Goal: Communication & Community: Answer question/provide support

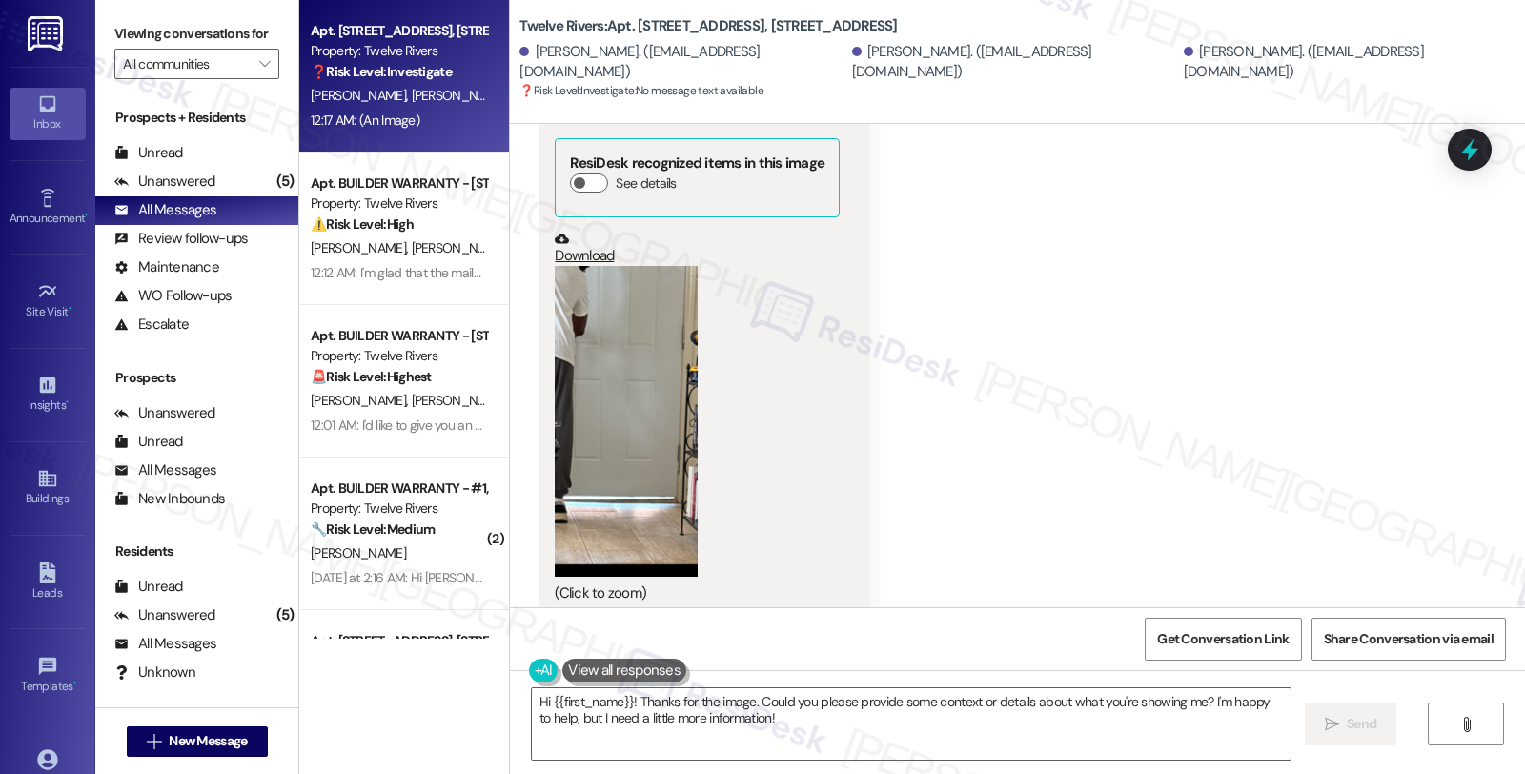
scroll to position [1245, 0]
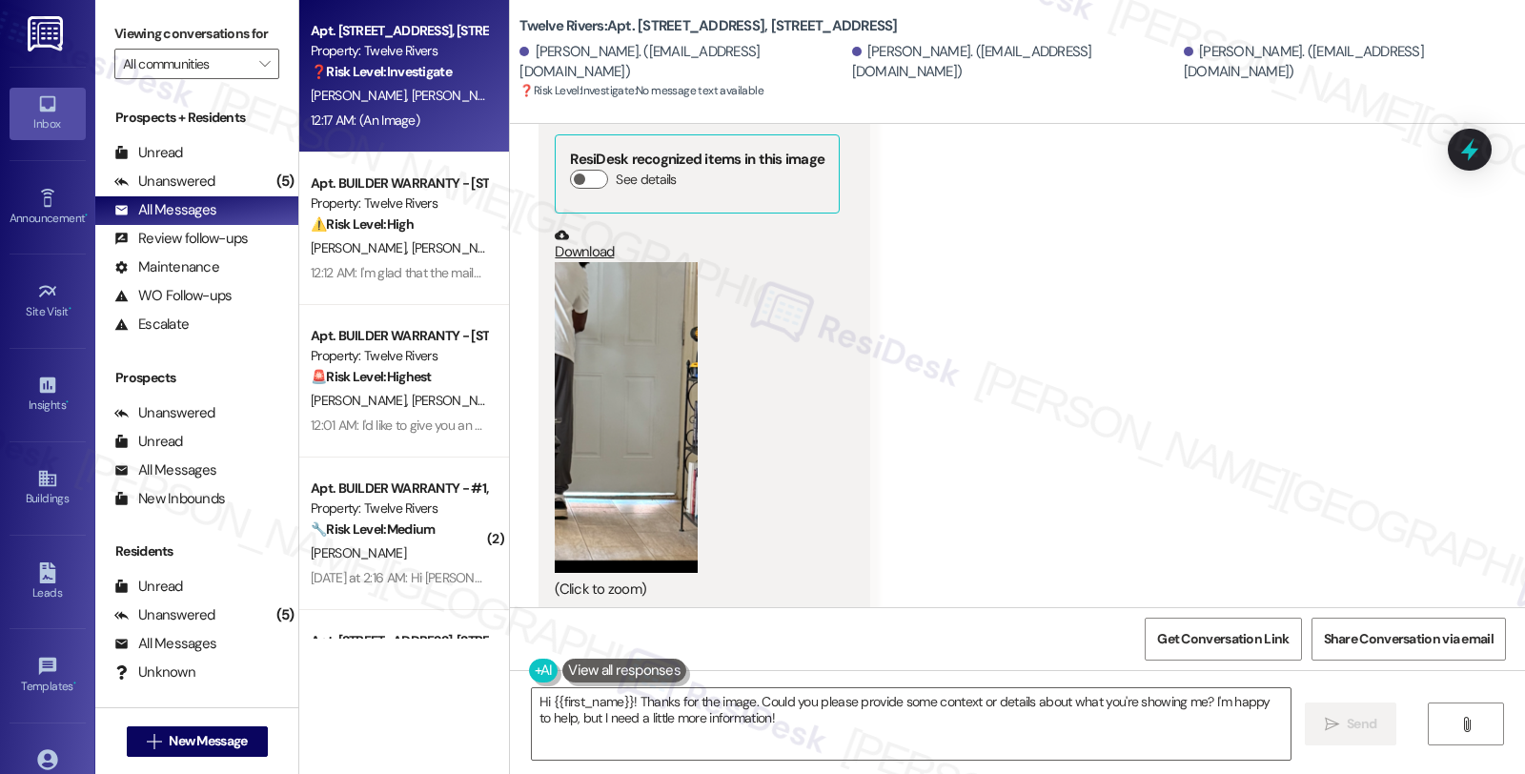
click at [586, 406] on button "Zoom image" at bounding box center [626, 417] width 143 height 311
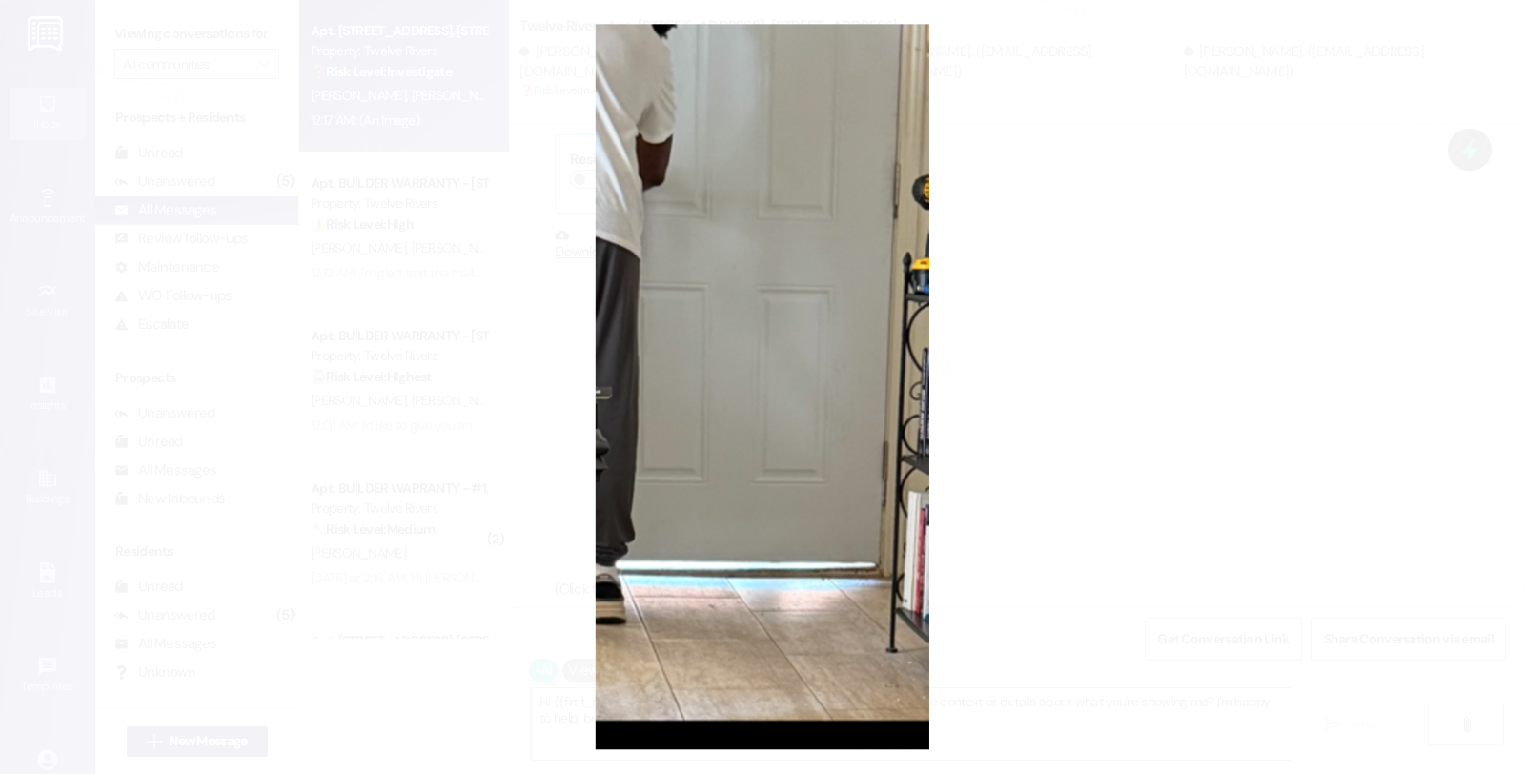
click at [1159, 440] on button "Unzoom image" at bounding box center [762, 387] width 1525 height 774
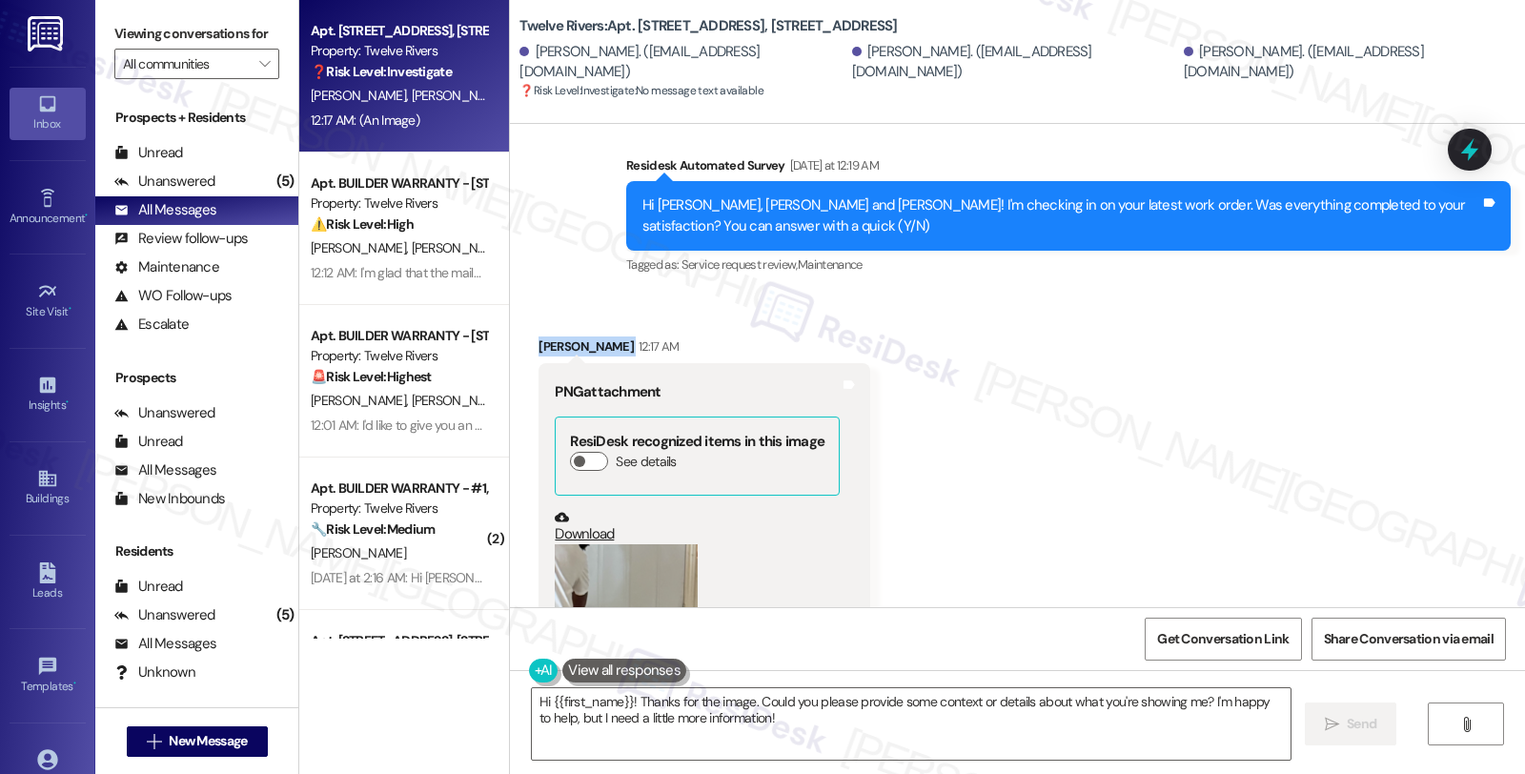
scroll to position [927, 0]
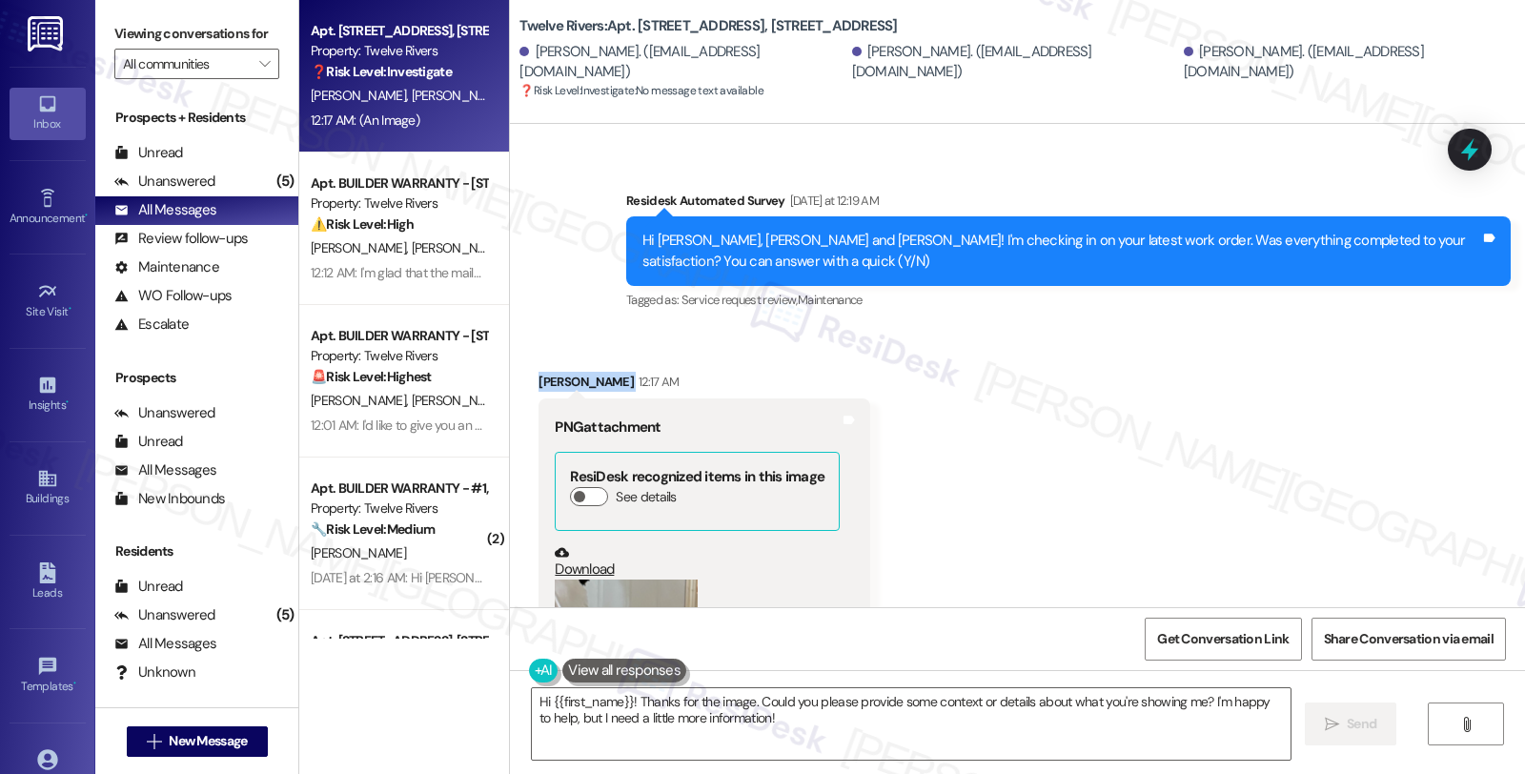
click at [545, 372] on div "[PERSON_NAME] 12:17 AM" at bounding box center [705, 385] width 332 height 27
click at [1129, 478] on div "Received via SMS [PERSON_NAME] 12:17 AM PNG attachment ResiDesk recognized item…" at bounding box center [1017, 637] width 1015 height 617
click at [534, 713] on textarea "Hi {{first_name}}! Thanks for the image. Could you please provide some context …" at bounding box center [911, 723] width 759 height 71
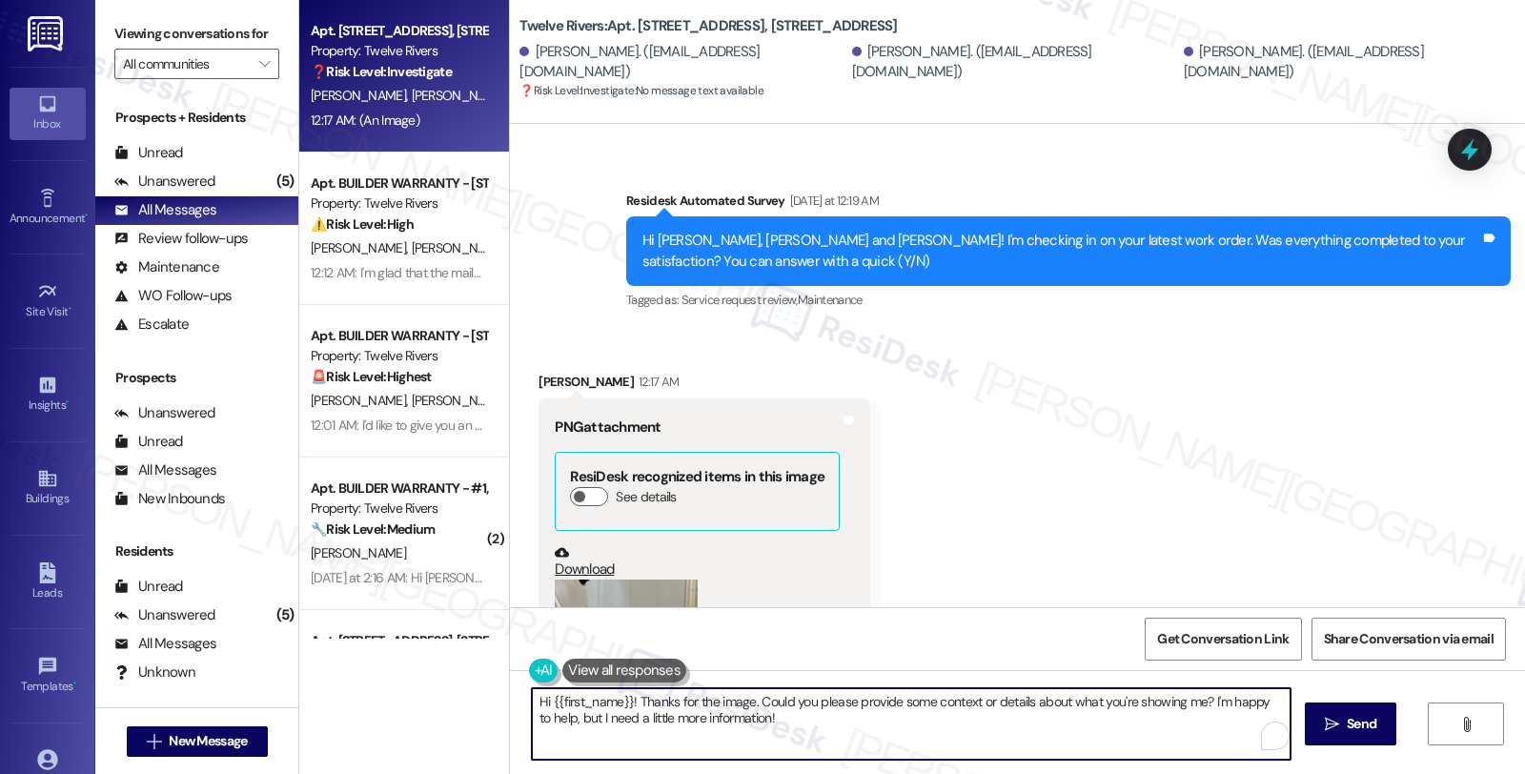
click at [534, 713] on textarea "Hi {{first_name}}! Thanks for the image. Could you please provide some context …" at bounding box center [911, 723] width 759 height 71
click at [805, 721] on textarea "Hi {{first_name}}! Thanks for the image. Could you please provide some context …" at bounding box center [911, 723] width 759 height 71
drag, startPoint x: 539, startPoint y: 698, endPoint x: 563, endPoint y: 699, distance: 23.8
click at [539, 698] on textarea "Hi {{first_name}}! Thanks for the image. Could you please provide some context …" at bounding box center [911, 723] width 759 height 71
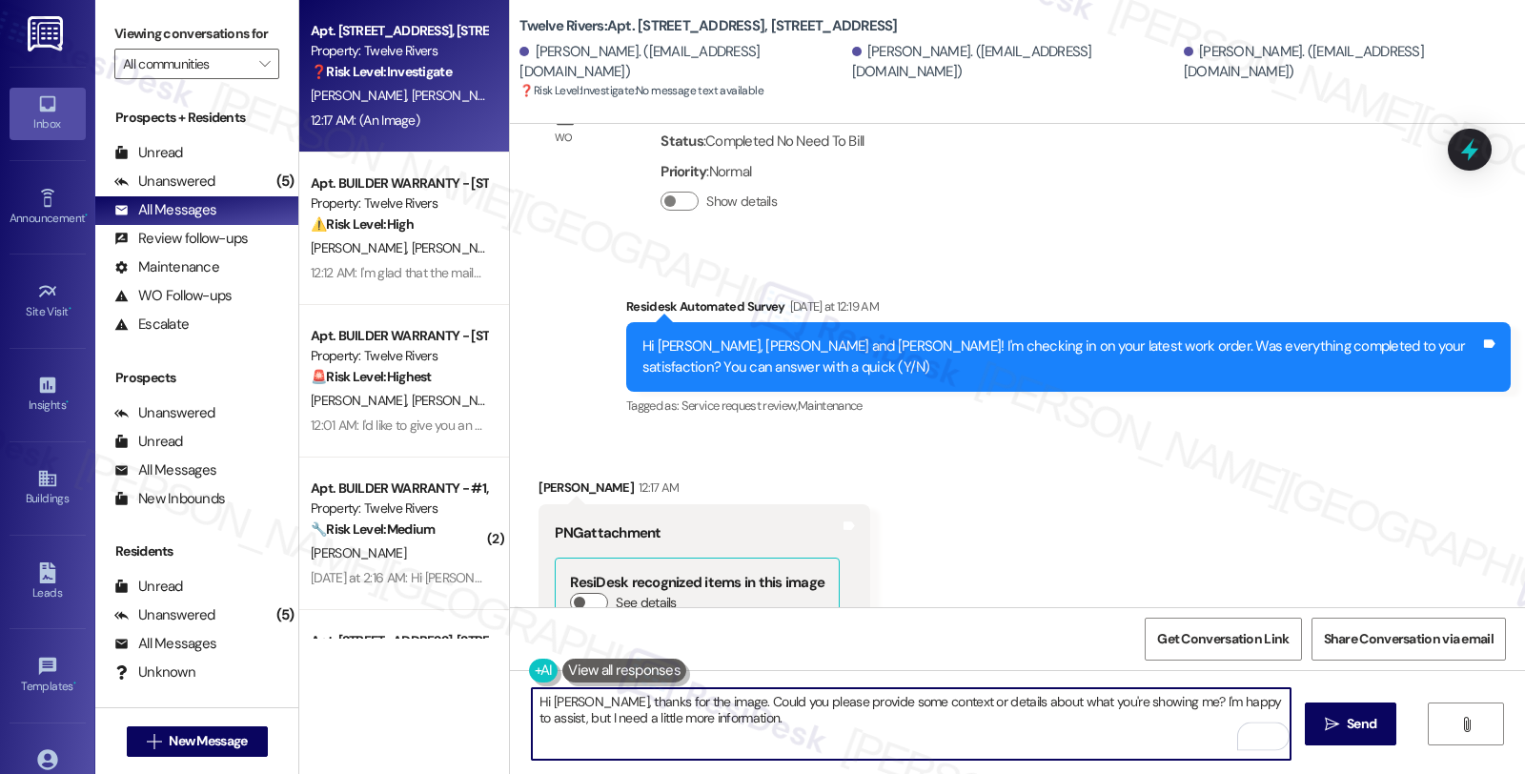
scroll to position [1245, 0]
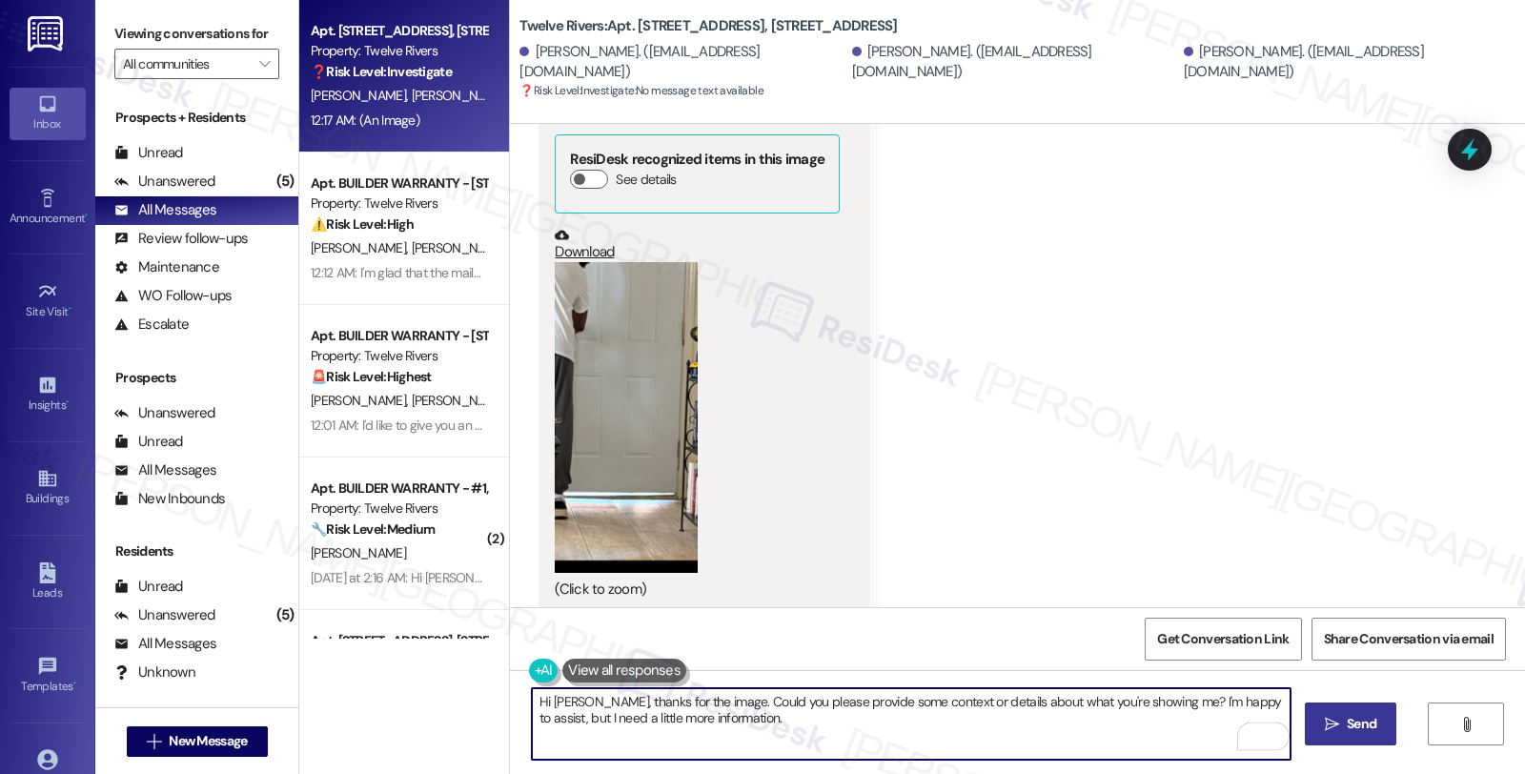
type textarea "Hi [PERSON_NAME], thanks for the image. Could you please provide some context o…"
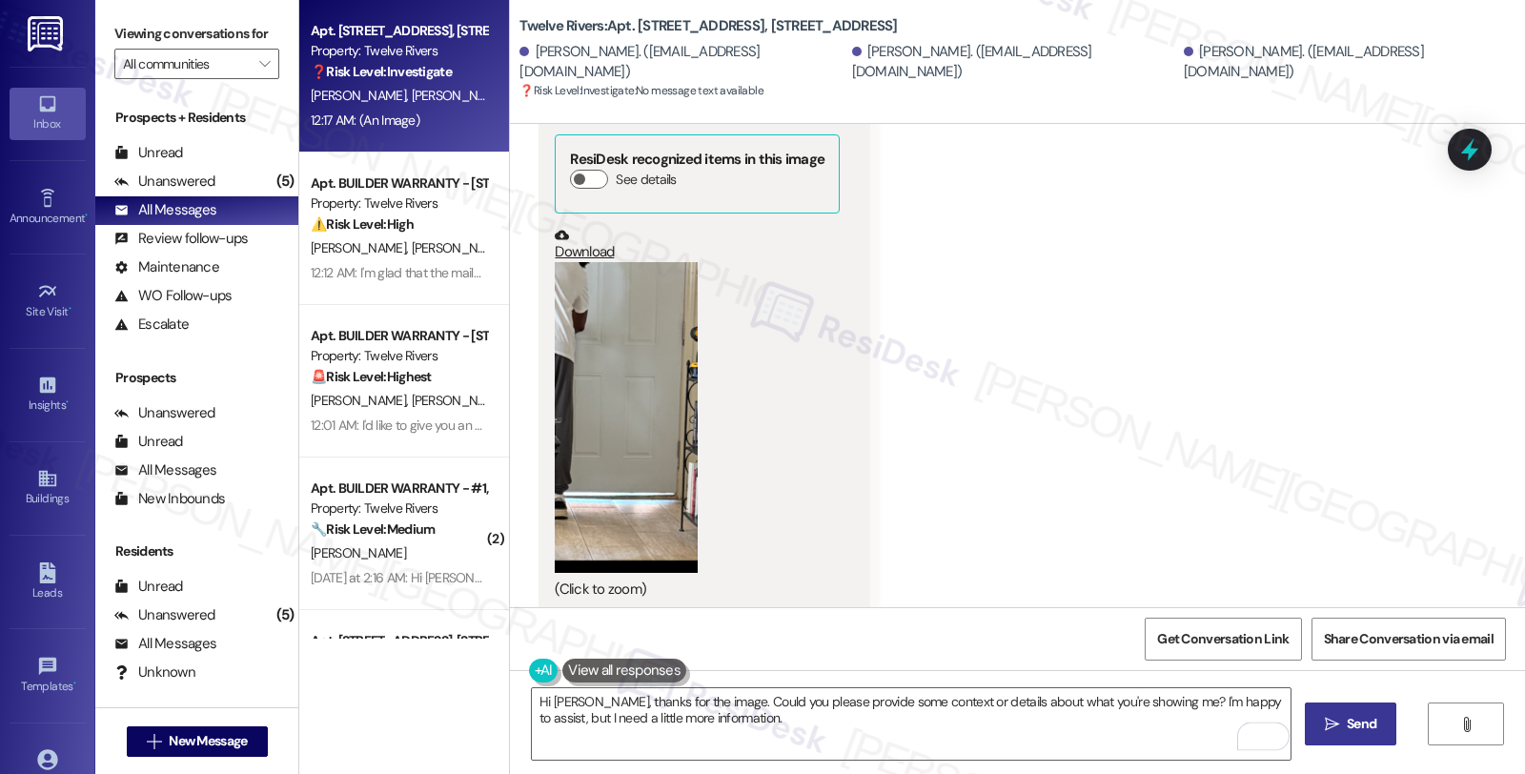
click at [1347, 726] on span "Send" at bounding box center [1362, 724] width 30 height 20
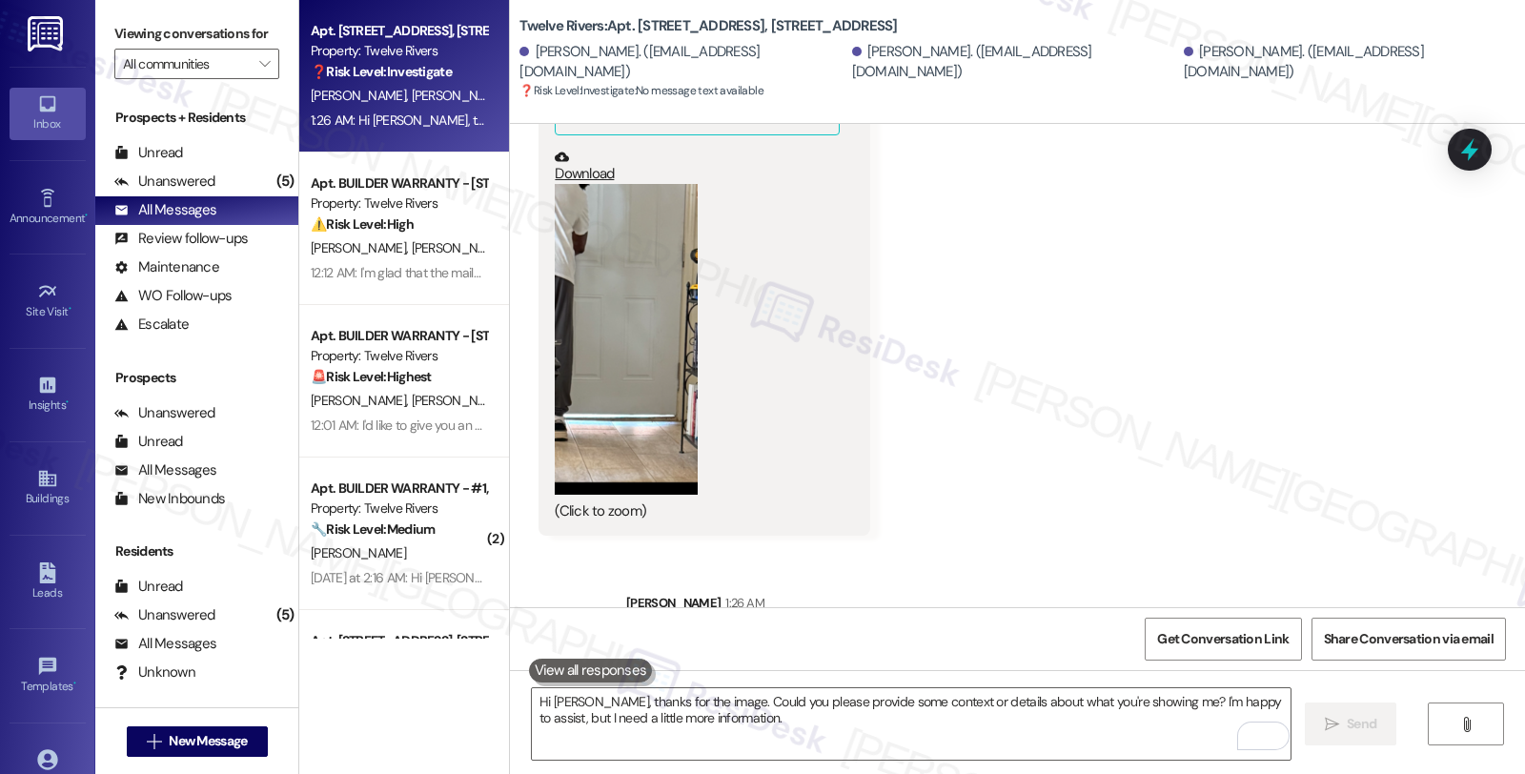
scroll to position [1397, 0]
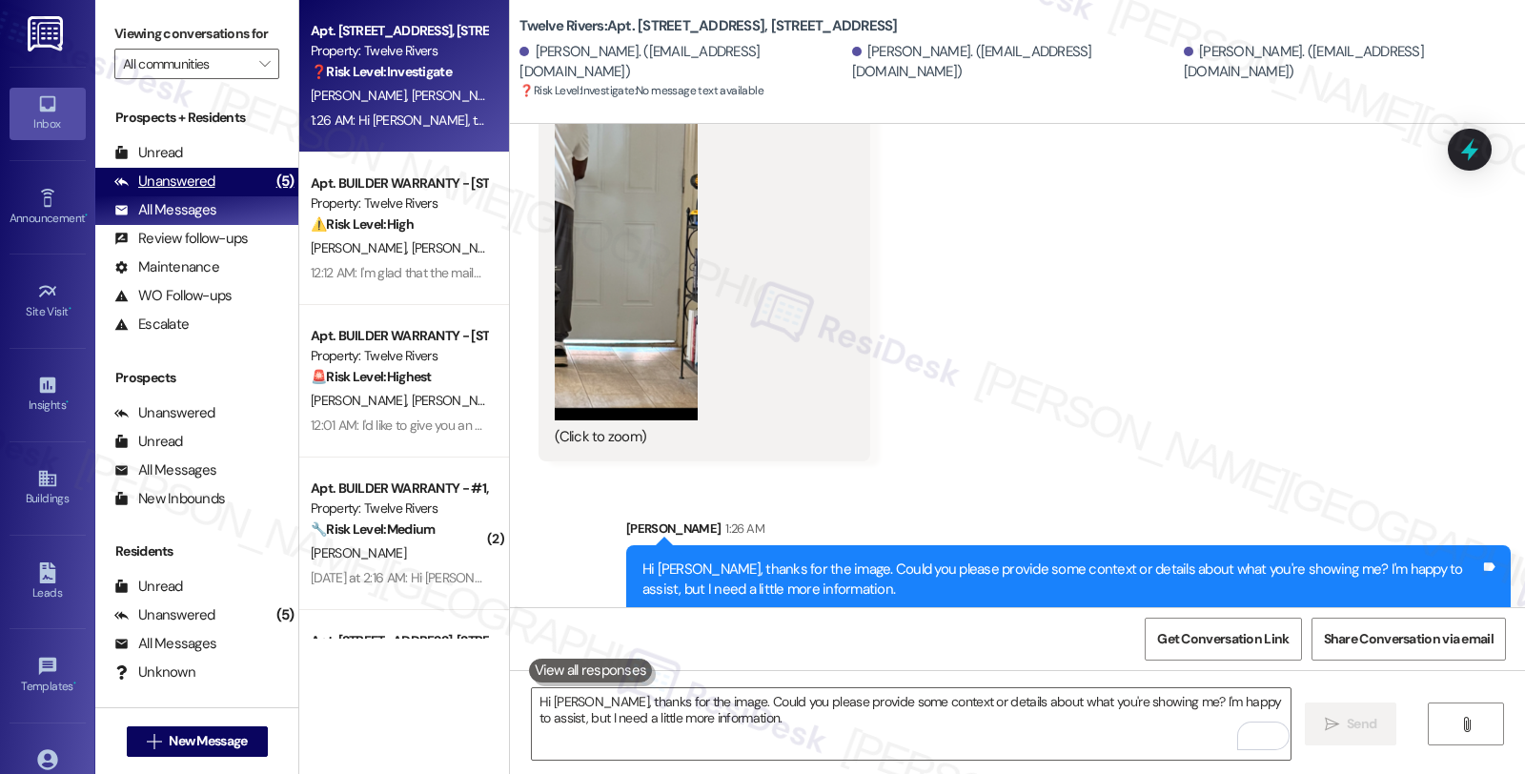
click at [234, 196] on div "Unanswered (5)" at bounding box center [196, 182] width 203 height 29
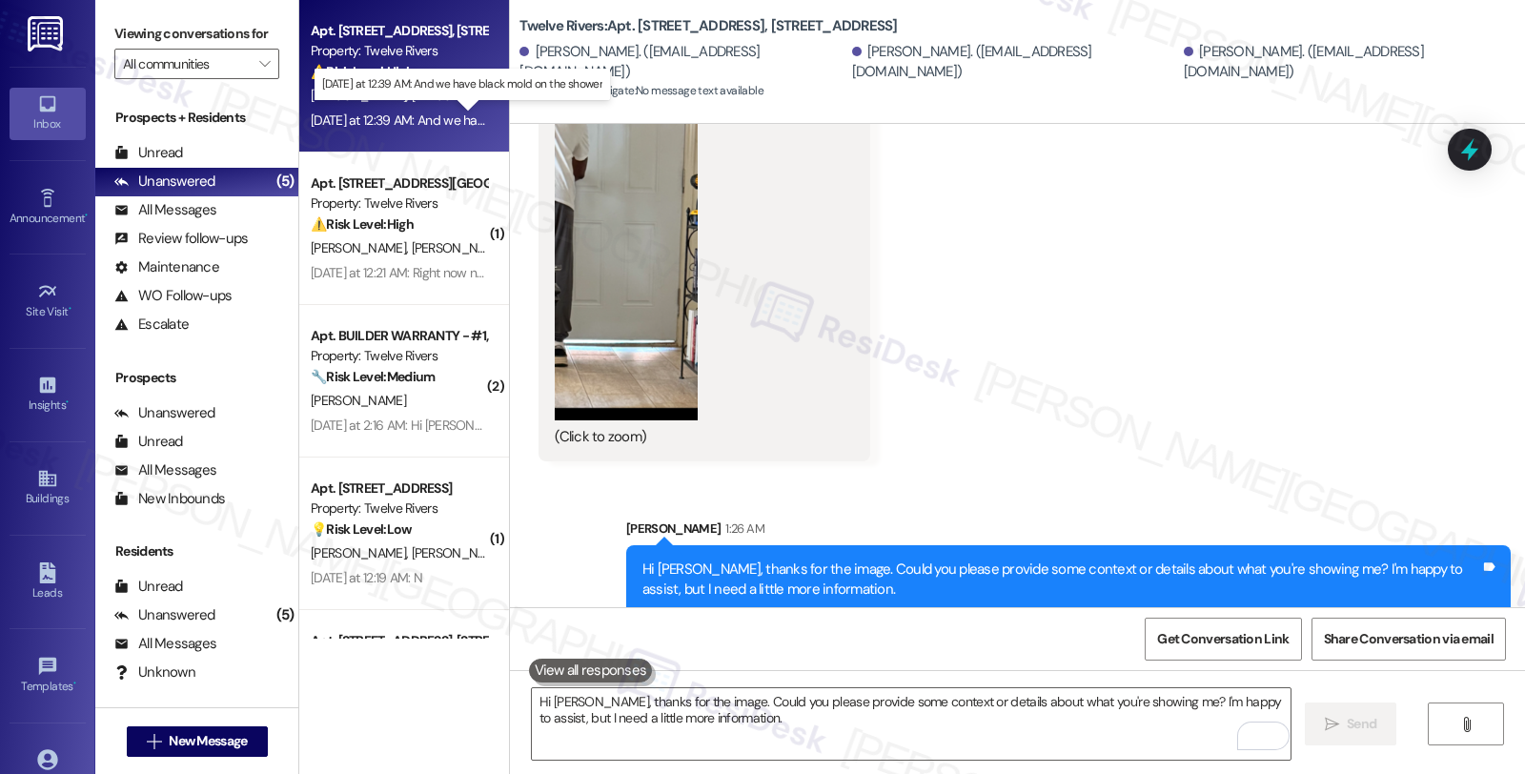
click at [407, 112] on div "[DATE] at 12:39 AM: And we have black mold on the shower [DATE] at 12:39 AM: An…" at bounding box center [474, 120] width 326 height 17
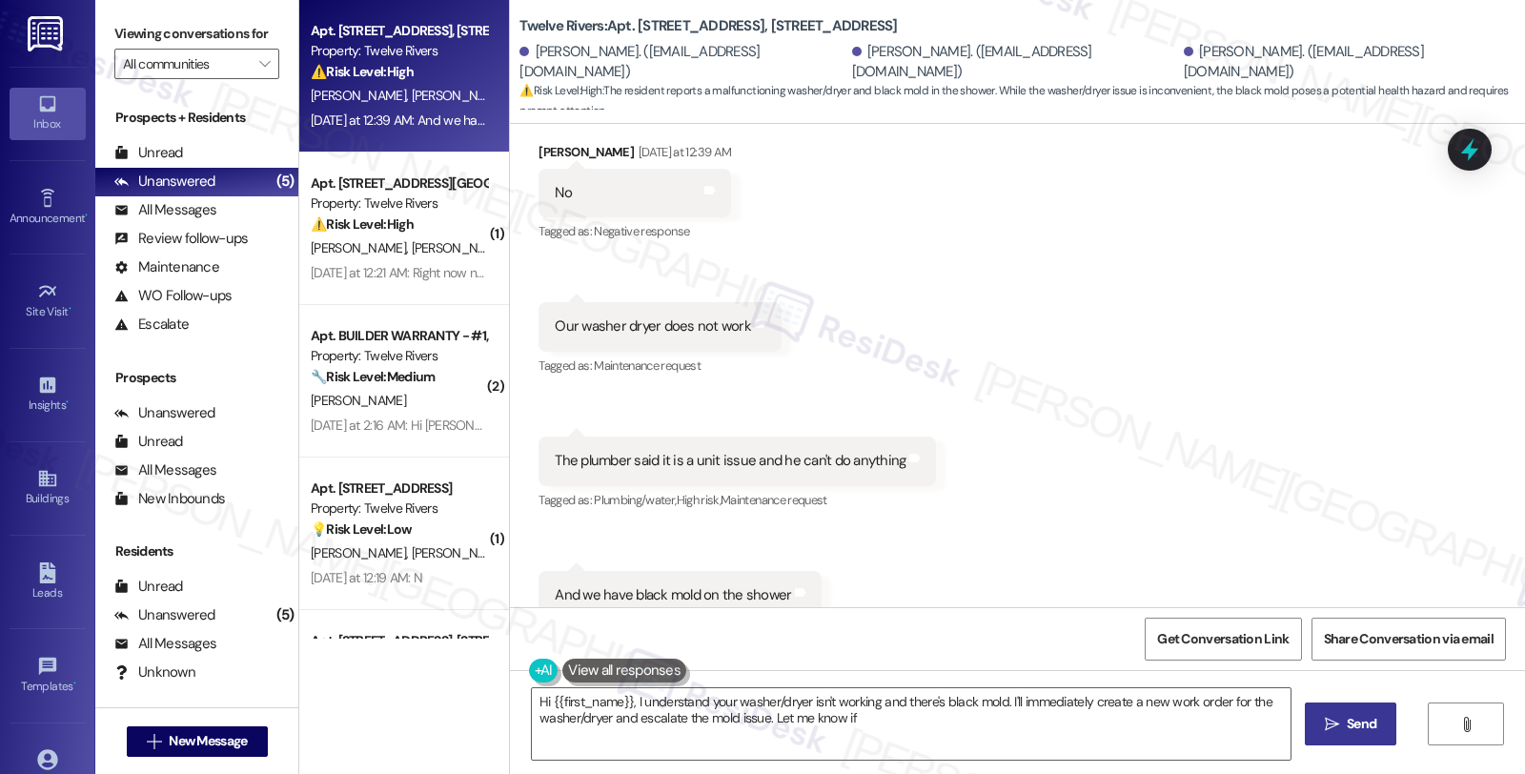
scroll to position [1548, 0]
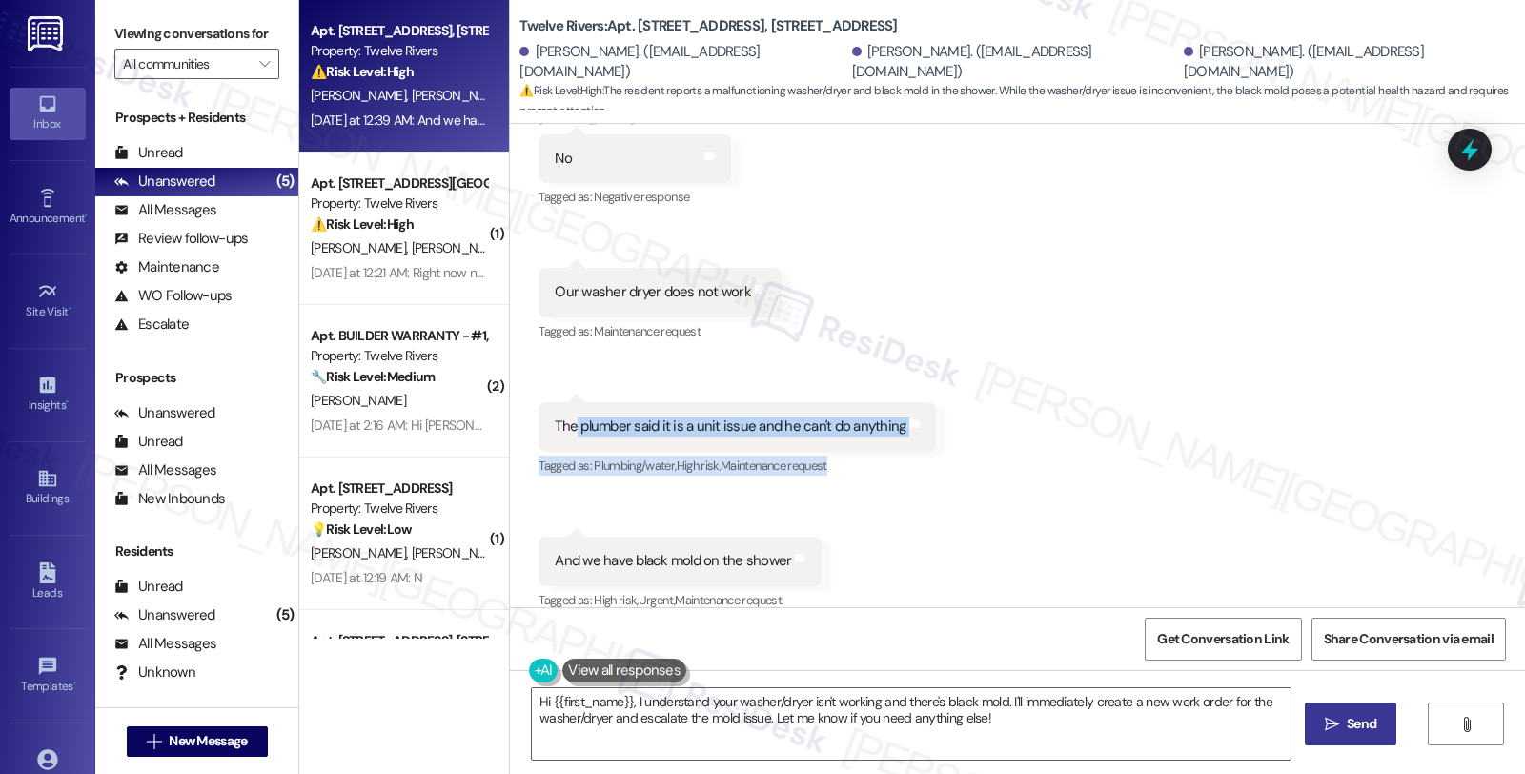
drag, startPoint x: 564, startPoint y: 411, endPoint x: 823, endPoint y: 437, distance: 259.6
click at [823, 437] on div "[PERSON_NAME] [DATE] at 12:39 AM The plumber said it is a unit issue and he can…" at bounding box center [737, 440] width 397 height 77
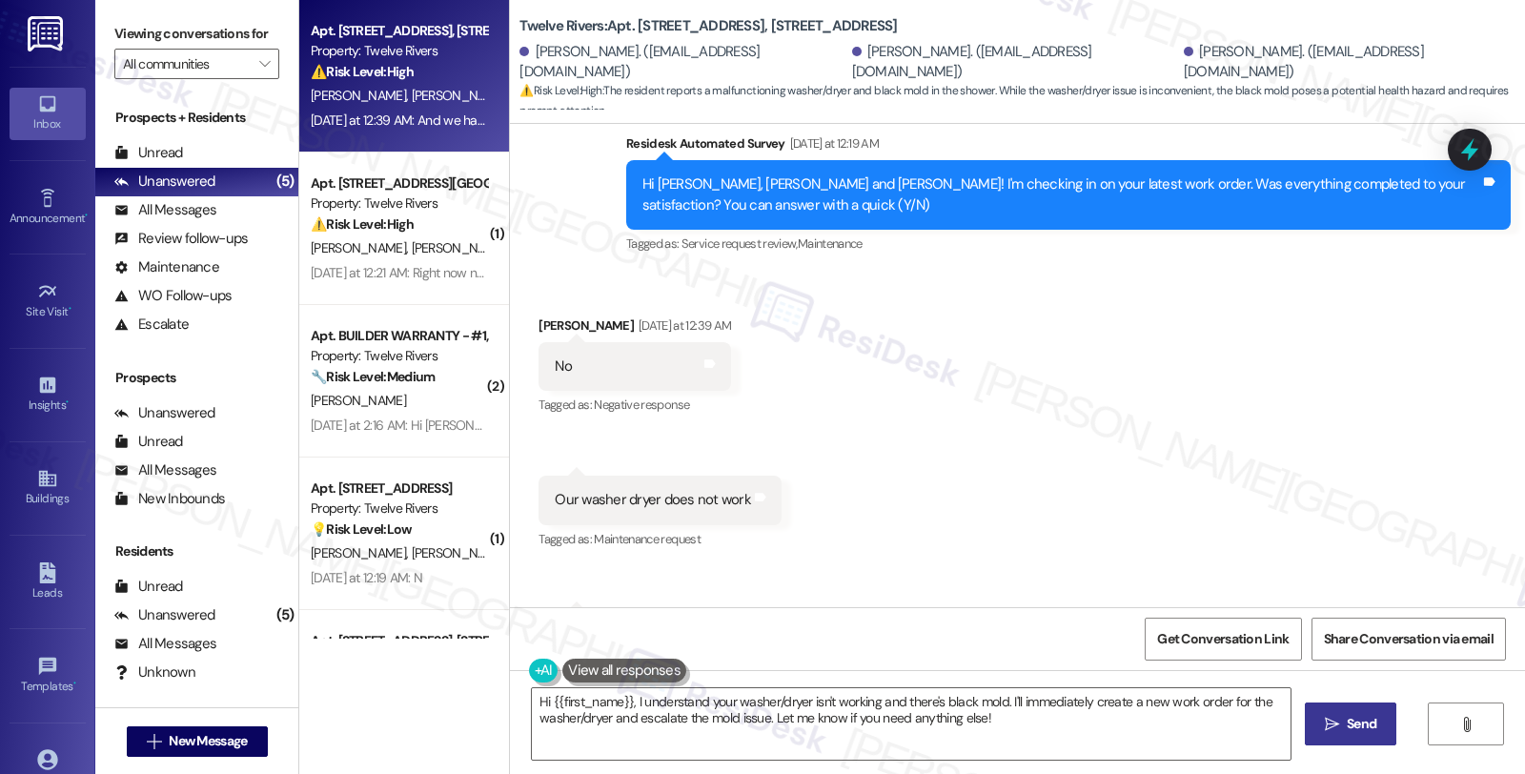
scroll to position [1336, 0]
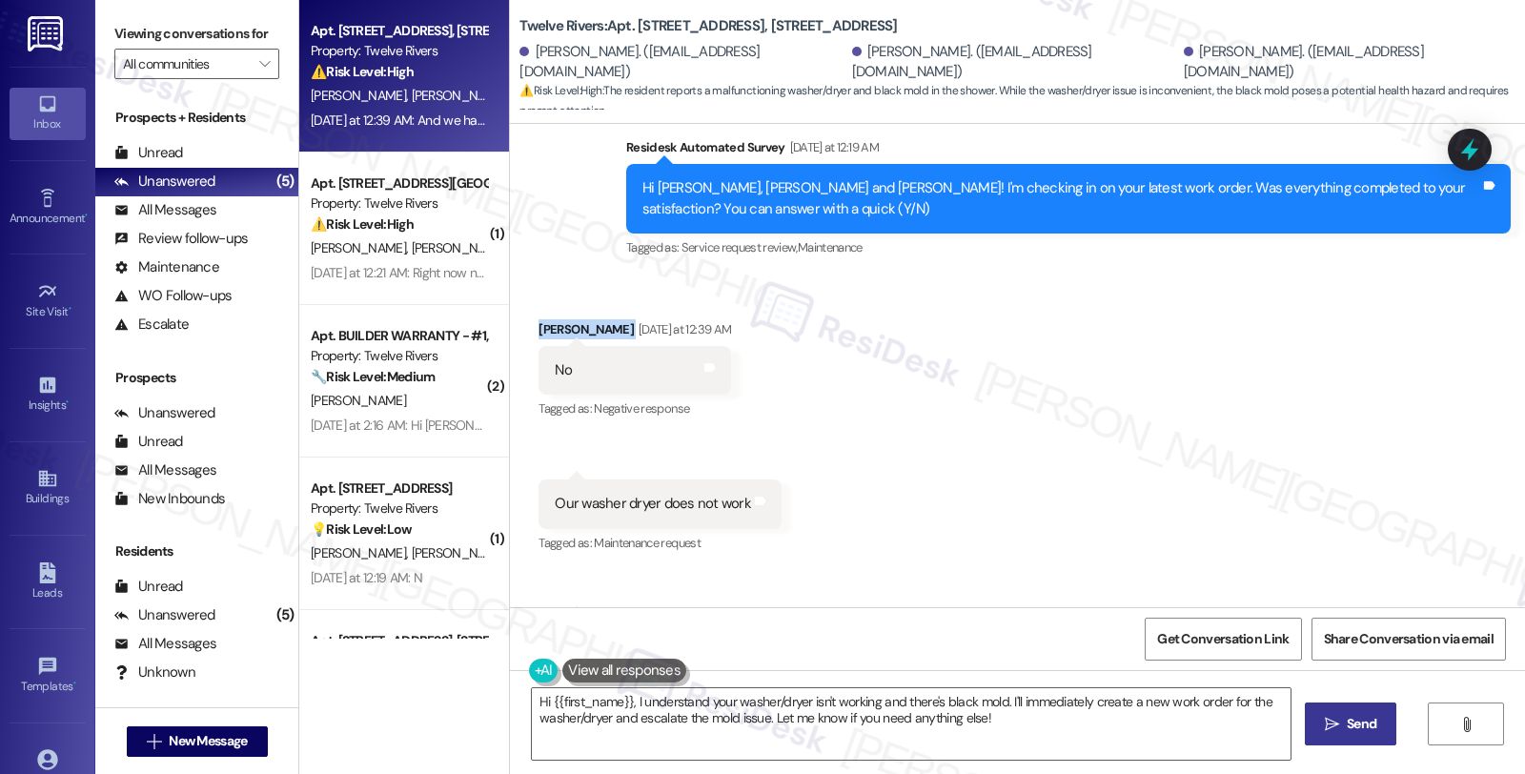
drag, startPoint x: 522, startPoint y: 307, endPoint x: 643, endPoint y: 317, distance: 121.5
click at [643, 317] on div "Received via SMS [PERSON_NAME] [DATE] at 12:39 AM No Tags and notes Tagged as: …" at bounding box center [634, 371] width 221 height 132
copy div "[PERSON_NAME]"
